Goal: Information Seeking & Learning: Stay updated

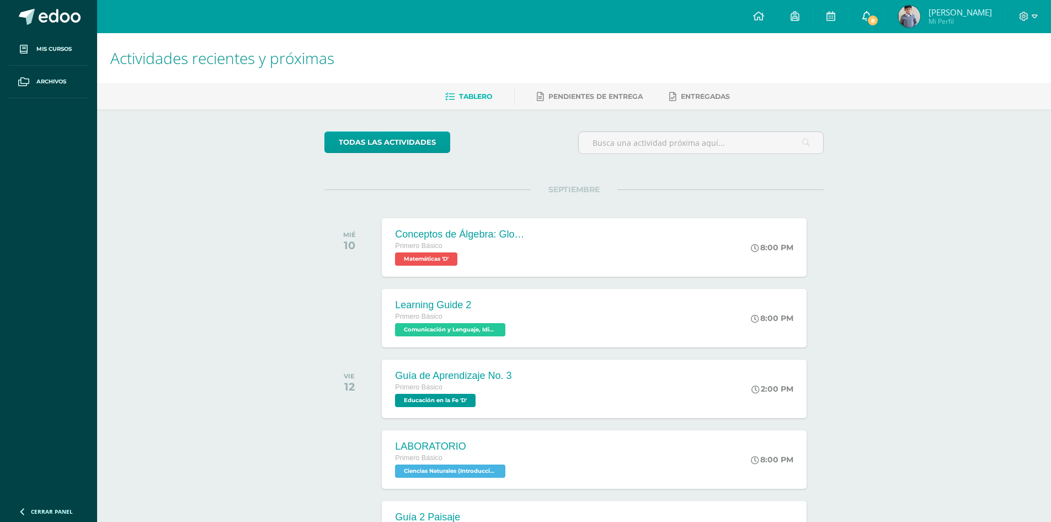
click at [871, 12] on icon at bounding box center [867, 16] width 9 height 10
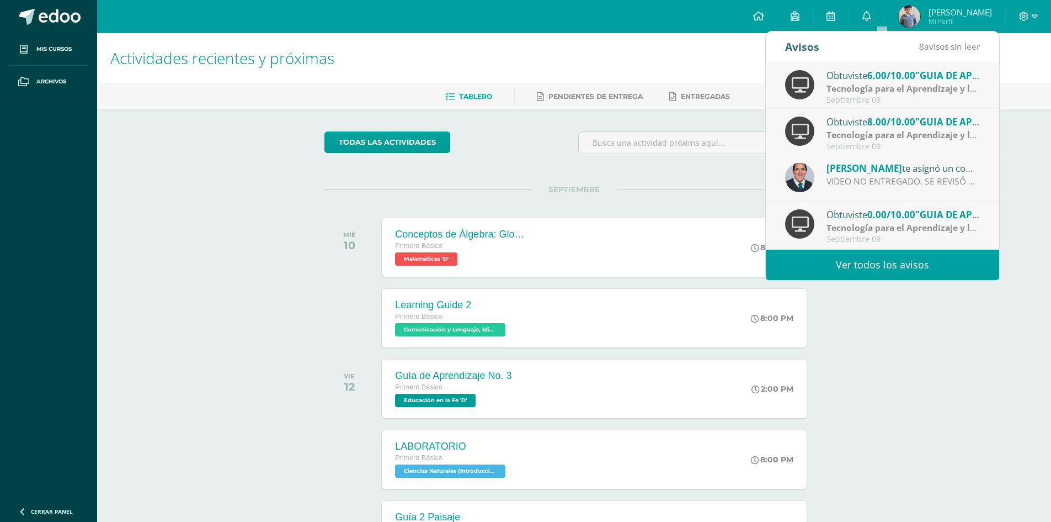
click at [861, 258] on link "Ver todos los avisos" at bounding box center [882, 264] width 233 height 30
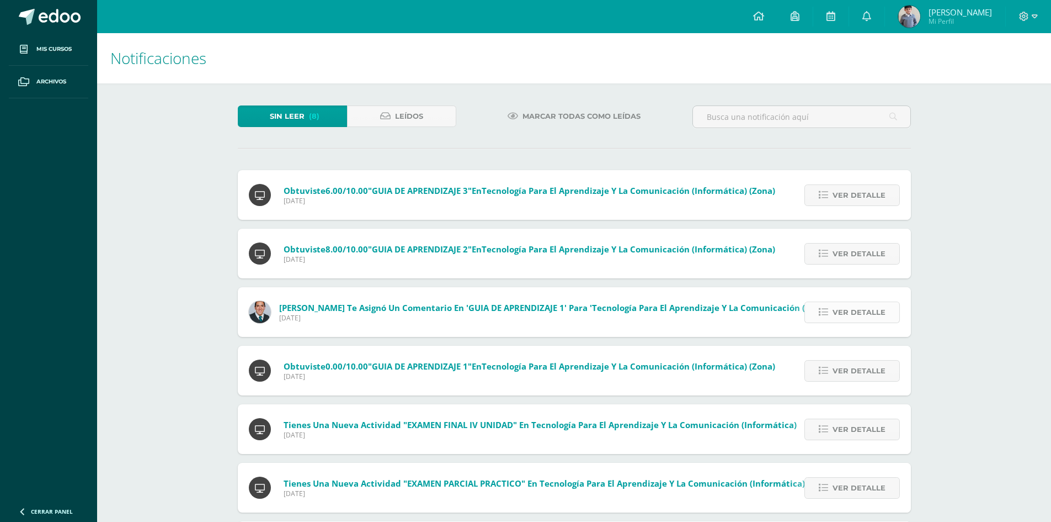
click at [822, 308] on icon at bounding box center [823, 311] width 9 height 9
